Goal: Task Accomplishment & Management: Complete application form

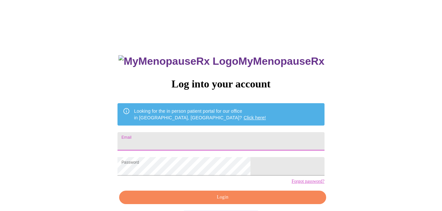
click at [188, 137] on input "Email" at bounding box center [221, 141] width 207 height 18
type input "[EMAIL_ADDRESS][DOMAIN_NAME]"
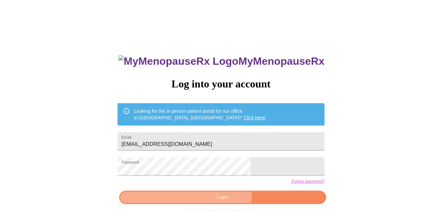
click at [222, 202] on span "Login" at bounding box center [223, 198] width 192 height 8
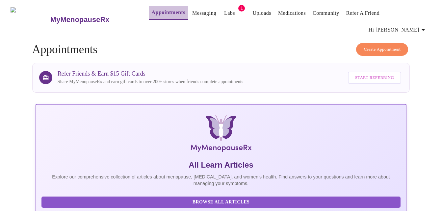
click at [158, 15] on link "Appointments" at bounding box center [169, 12] width 34 height 9
click at [154, 12] on link "Appointments" at bounding box center [169, 12] width 34 height 9
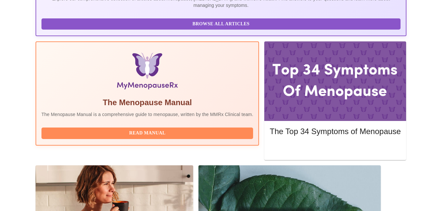
scroll to position [179, 0]
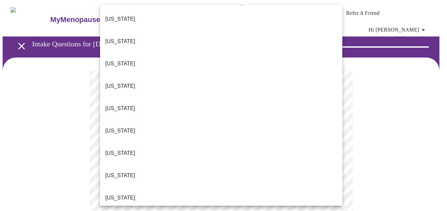
click at [127, 172] on p "[US_STATE]" at bounding box center [120, 176] width 30 height 8
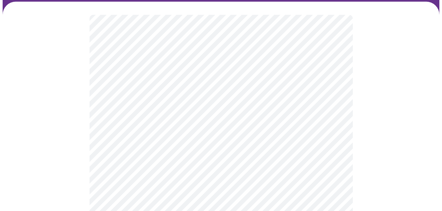
scroll to position [62, 0]
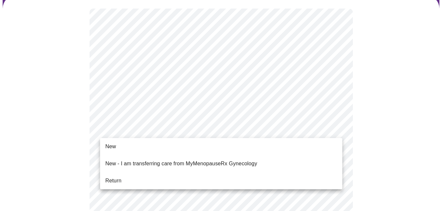
click at [117, 177] on span "Return" at bounding box center [113, 181] width 16 height 8
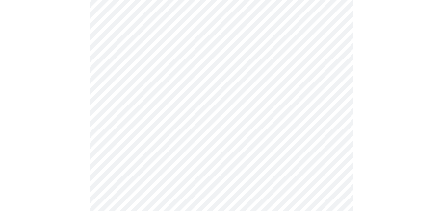
scroll to position [194, 0]
click at [407, 131] on div at bounding box center [221, 96] width 437 height 547
click at [400, 136] on div at bounding box center [221, 44] width 437 height 547
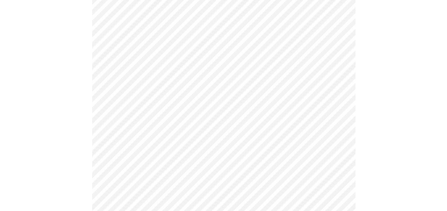
scroll to position [381, 0]
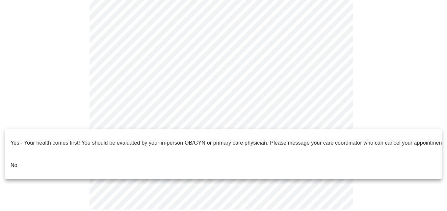
click at [95, 164] on li "No" at bounding box center [223, 165] width 437 height 22
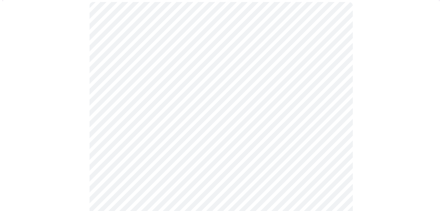
scroll to position [69, 0]
click at [331, 71] on body "MyMenopauseRx Appointments Messaging Labs 1 Uploads Medications Community Refer…" at bounding box center [221, 135] width 437 height 405
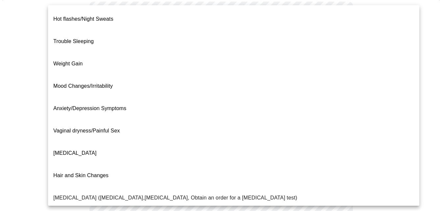
click at [104, 142] on li "[MEDICAL_DATA]" at bounding box center [234, 153] width 372 height 22
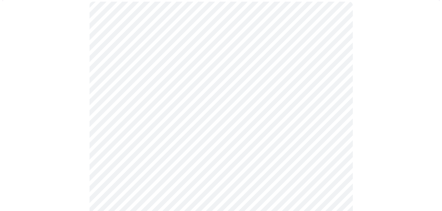
click at [334, 134] on body "MyMenopauseRx Appointments Messaging Labs 1 Uploads Medications Community Refer…" at bounding box center [221, 133] width 437 height 401
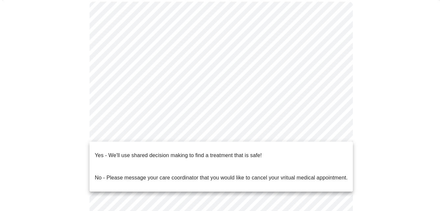
click at [256, 152] on p "Yes - We'll use shared decision making to find a treatment that is safe!" at bounding box center [178, 156] width 167 height 8
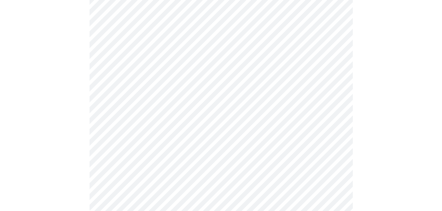
scroll to position [0, 0]
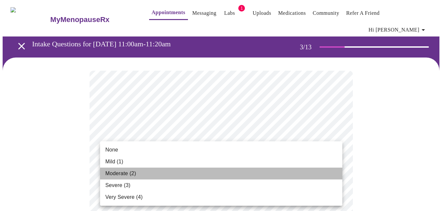
click at [121, 173] on span "Moderate (2)" at bounding box center [120, 174] width 31 height 8
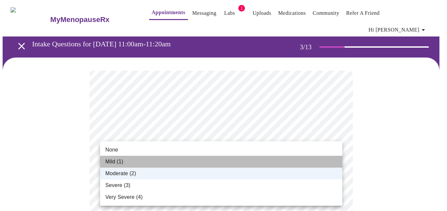
click at [201, 160] on li "Mild (1)" at bounding box center [221, 162] width 242 height 12
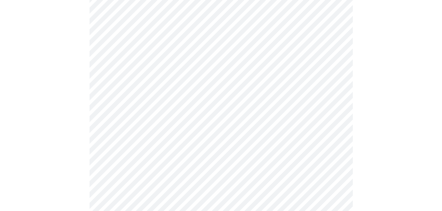
scroll to position [119, 0]
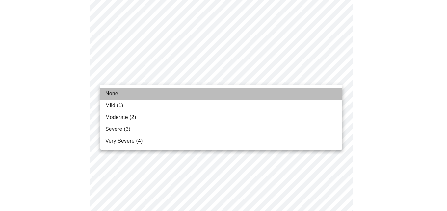
click at [111, 98] on li "None" at bounding box center [221, 94] width 242 height 12
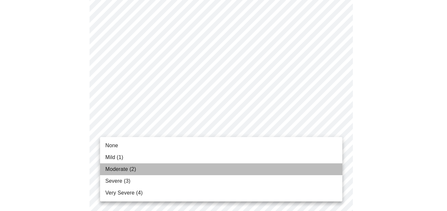
click at [141, 170] on li "Moderate (2)" at bounding box center [221, 170] width 242 height 12
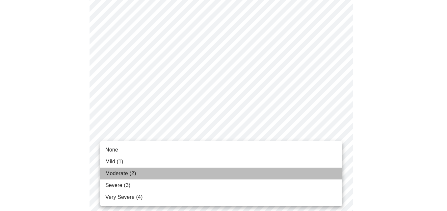
click at [124, 176] on span "Moderate (2)" at bounding box center [120, 174] width 31 height 8
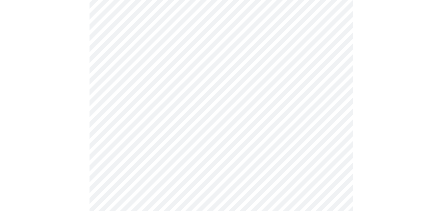
scroll to position [254, 0]
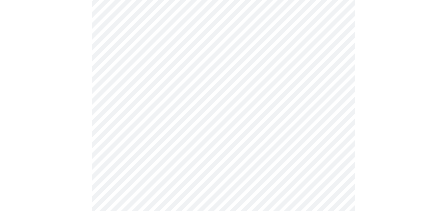
click at [337, 89] on body "MyMenopauseRx Appointments Messaging Labs 1 Uploads Medications Community Refer…" at bounding box center [224, 172] width 442 height 849
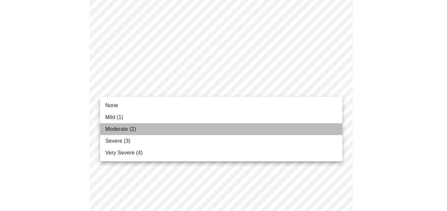
click at [235, 128] on li "Moderate (2)" at bounding box center [221, 130] width 242 height 12
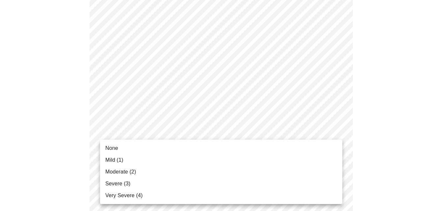
click at [336, 131] on body "MyMenopauseRx Appointments Messaging Labs 1 Uploads Medications Community Refer…" at bounding box center [224, 167] width 442 height 839
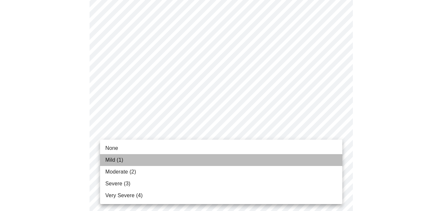
click at [182, 158] on li "Mild (1)" at bounding box center [221, 160] width 242 height 12
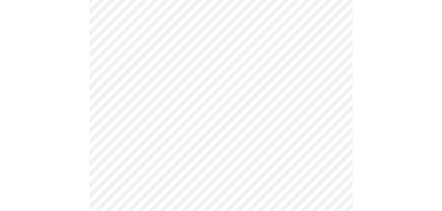
scroll to position [389, 0]
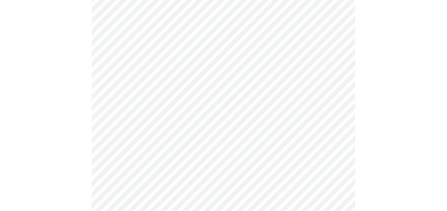
click at [335, 46] on body "MyMenopauseRx Appointments Messaging Labs 1 Uploads Medications Community Refer…" at bounding box center [224, 28] width 442 height 830
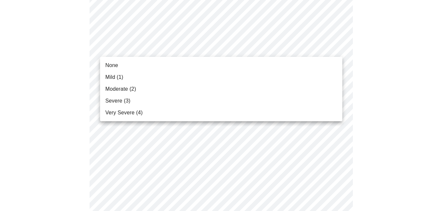
click at [157, 74] on li "Mild (1)" at bounding box center [221, 77] width 242 height 12
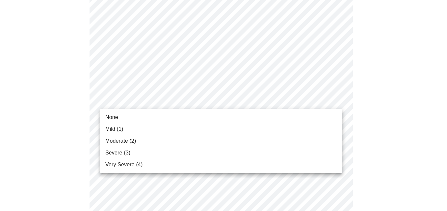
click at [337, 101] on body "MyMenopauseRx Appointments Messaging Labs 1 Uploads Medications Community Refer…" at bounding box center [224, 23] width 442 height 821
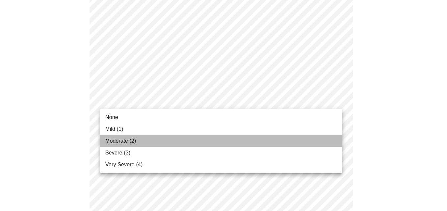
click at [197, 137] on li "Moderate (2)" at bounding box center [221, 141] width 242 height 12
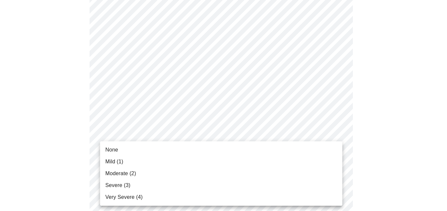
click at [323, 152] on body "MyMenopauseRx Appointments Messaging Labs 1 Uploads Medications Community Refer…" at bounding box center [224, 19] width 442 height 812
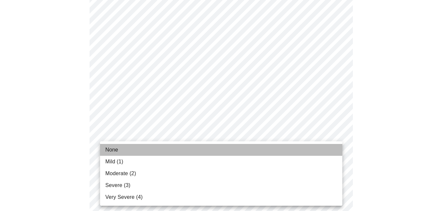
click at [213, 152] on li "None" at bounding box center [221, 150] width 242 height 12
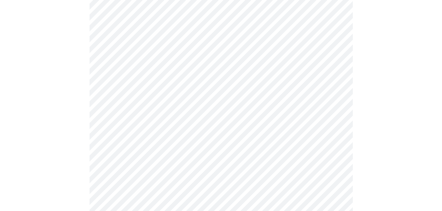
scroll to position [495, 0]
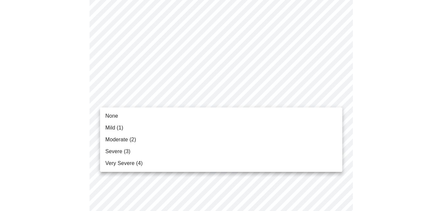
click at [167, 130] on li "Mild (1)" at bounding box center [221, 128] width 242 height 12
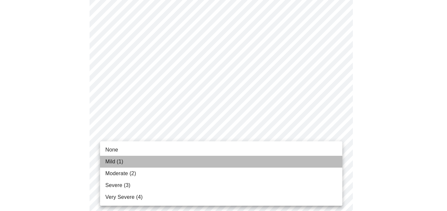
click at [182, 160] on li "Mild (1)" at bounding box center [221, 162] width 242 height 12
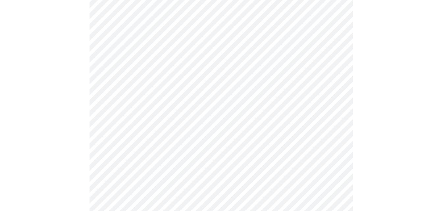
scroll to position [374, 0]
click at [393, 147] on div at bounding box center [221, 48] width 437 height 729
click at [334, 104] on body "MyMenopauseRx Appointments Messaging Labs 1 Uploads Medications Community Refer…" at bounding box center [221, 28] width 437 height 659
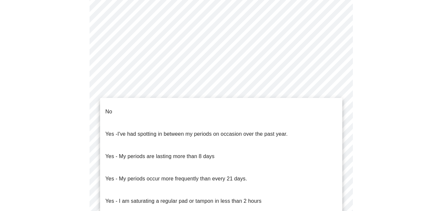
click at [299, 112] on li "No" at bounding box center [221, 112] width 242 height 22
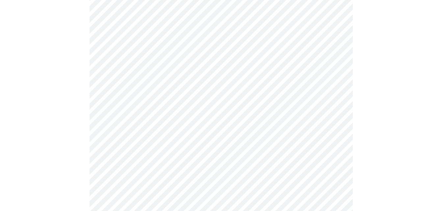
click at [334, 150] on body "MyMenopauseRx Appointments Messaging Labs 1 Uploads Medications Community Refer…" at bounding box center [221, 27] width 437 height 656
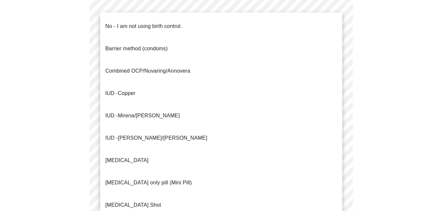
click at [218, 19] on li "No - I am not using birth control." at bounding box center [221, 26] width 242 height 22
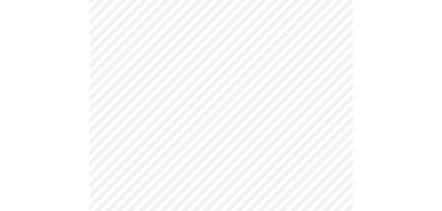
scroll to position [421, 0]
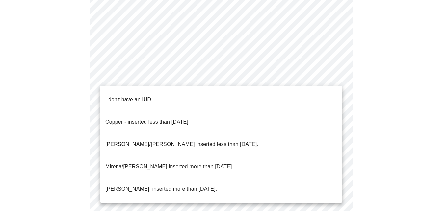
click at [296, 101] on li "I don't have an IUD." at bounding box center [221, 100] width 242 height 22
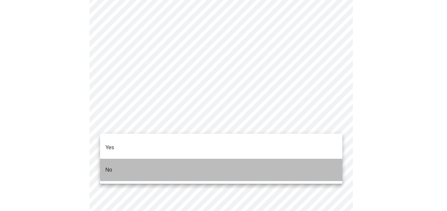
click at [287, 159] on li "No" at bounding box center [221, 170] width 242 height 22
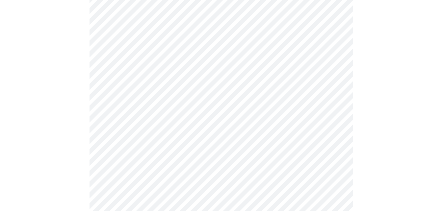
scroll to position [85, 0]
click at [334, 87] on body "MyMenopauseRx Appointments Messaging Labs 1 Uploads Medications Community Refer…" at bounding box center [221, 168] width 437 height 500
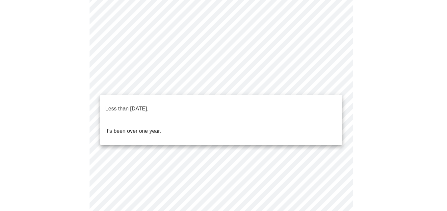
click at [288, 106] on li "Less than [DATE]." at bounding box center [221, 109] width 242 height 22
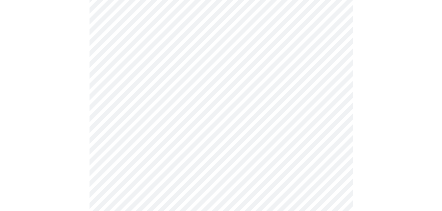
click at [334, 146] on body "MyMenopauseRx Appointments Messaging Labs 1 Uploads Medications Community Refer…" at bounding box center [221, 166] width 437 height 496
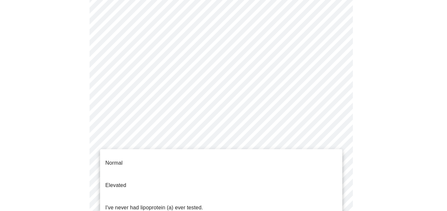
click at [286, 198] on li "I've never had lipoprotein (a) ever tested." at bounding box center [221, 208] width 242 height 22
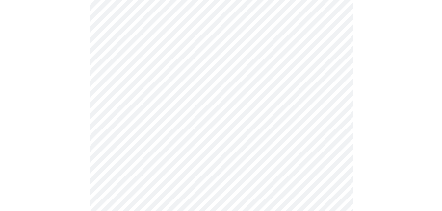
scroll to position [1698, 0]
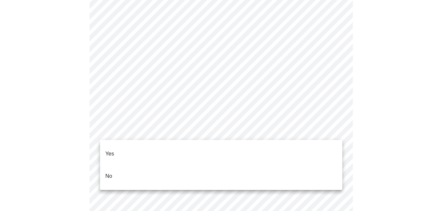
click at [279, 175] on li "No" at bounding box center [221, 176] width 242 height 22
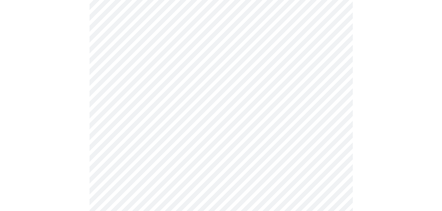
scroll to position [1883, 0]
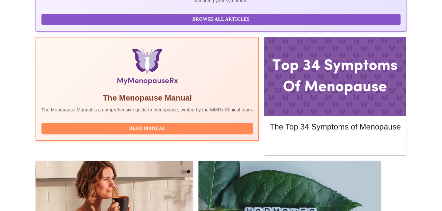
scroll to position [184, 0]
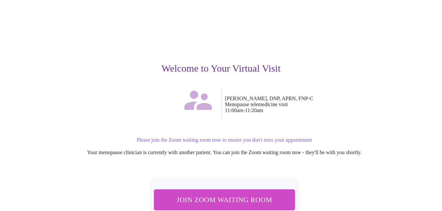
scroll to position [64, 0]
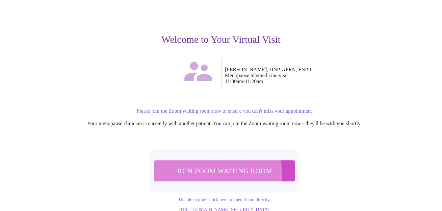
click at [203, 165] on span "Join Zoom Waiting Room" at bounding box center [224, 171] width 124 height 12
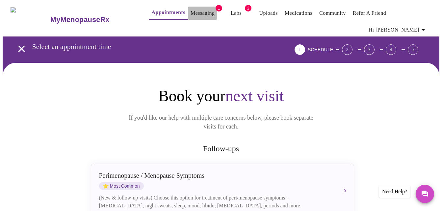
click at [191, 16] on link "Messaging" at bounding box center [203, 13] width 24 height 9
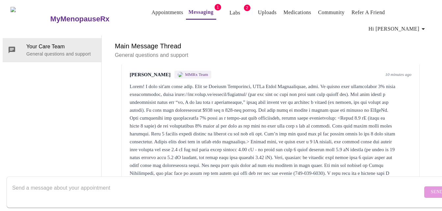
scroll to position [462, 0]
click at [224, 180] on div at bounding box center [217, 192] width 411 height 25
drag, startPoint x: 272, startPoint y: 51, endPoint x: 179, endPoint y: 52, distance: 93.2
click at [179, 83] on div at bounding box center [271, 134] width 282 height 103
drag, startPoint x: 179, startPoint y: 52, endPoint x: 182, endPoint y: 50, distance: 4.2
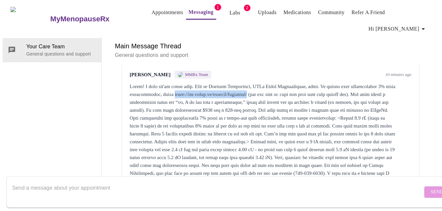
click at [182, 83] on div at bounding box center [271, 134] width 282 height 103
drag, startPoint x: 272, startPoint y: 51, endPoint x: 180, endPoint y: 52, distance: 92.2
click at [180, 83] on div at bounding box center [271, 134] width 282 height 103
copy div "https://www.rxfor.me/product/androfeme/"
click at [201, 83] on div at bounding box center [271, 134] width 282 height 103
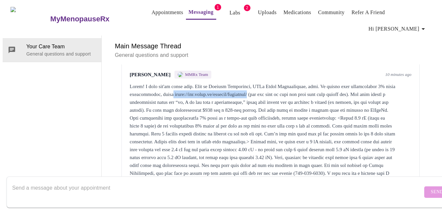
drag, startPoint x: 272, startPoint y: 51, endPoint x: 178, endPoint y: 50, distance: 93.9
click at [178, 83] on div at bounding box center [271, 134] width 282 height 103
